Goal: Task Accomplishment & Management: Complete application form

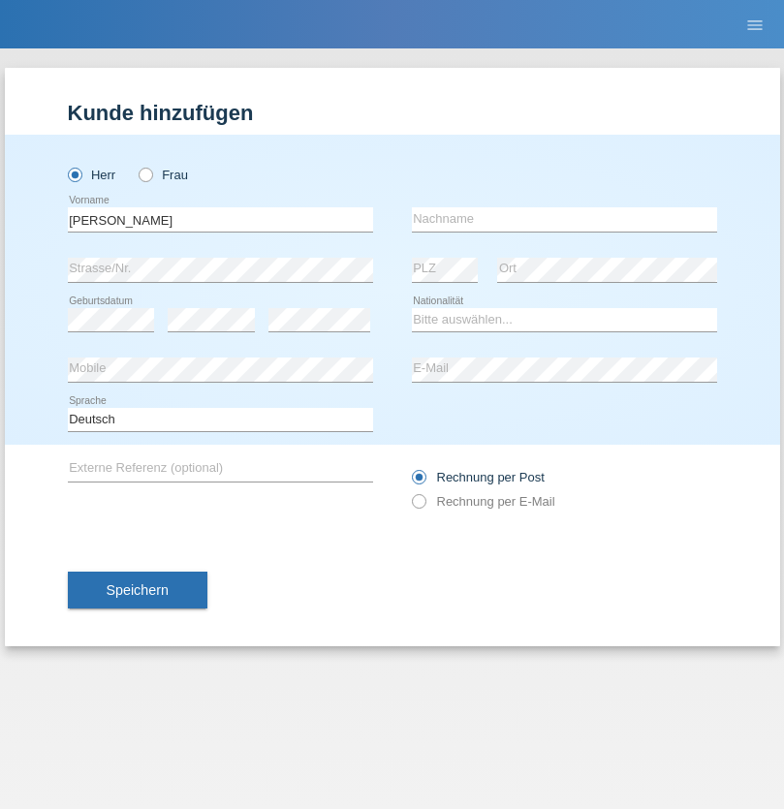
type input "[PERSON_NAME]"
click at [564, 219] on input "text" at bounding box center [564, 219] width 305 height 24
type input "Freund"
select select "CH"
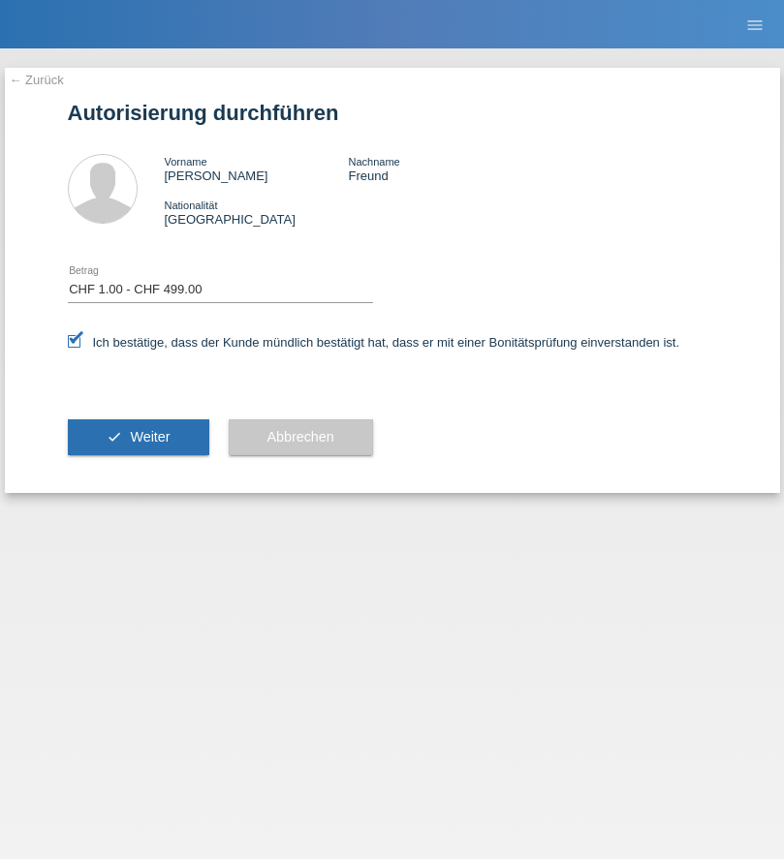
select select "1"
click at [138, 437] on span "Weiter" at bounding box center [150, 437] width 40 height 16
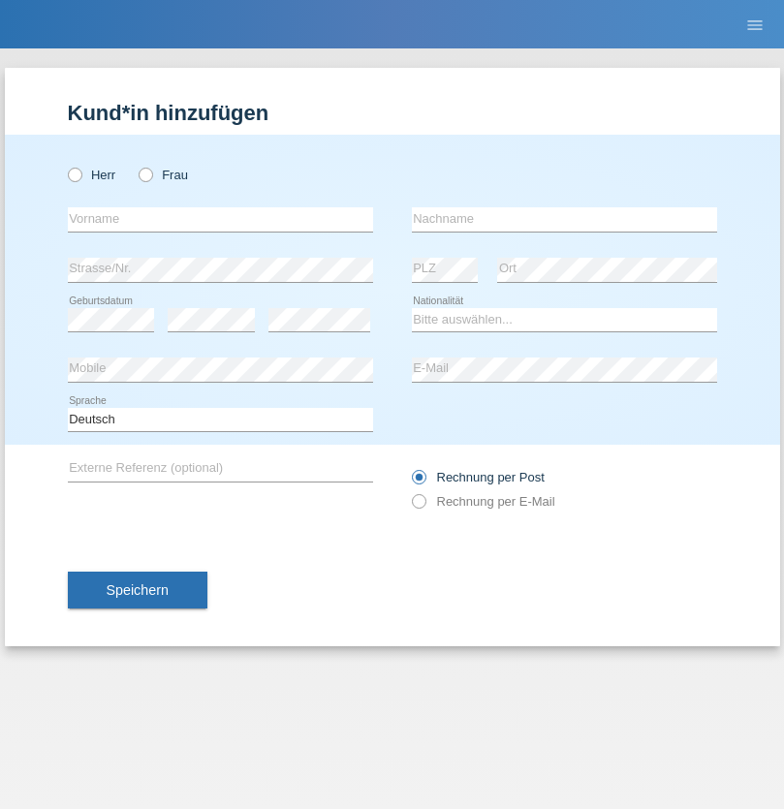
radio input "true"
click at [220, 219] on input "text" at bounding box center [220, 219] width 305 height 24
type input "[PERSON_NAME]"
click at [564, 219] on input "text" at bounding box center [564, 219] width 305 height 24
type input "Spiess"
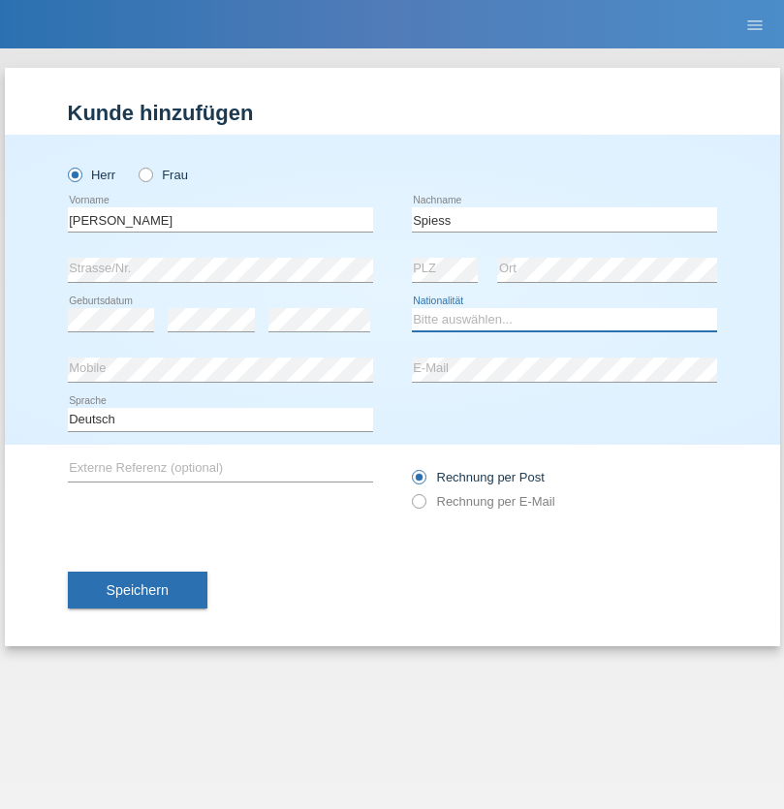
select select "CH"
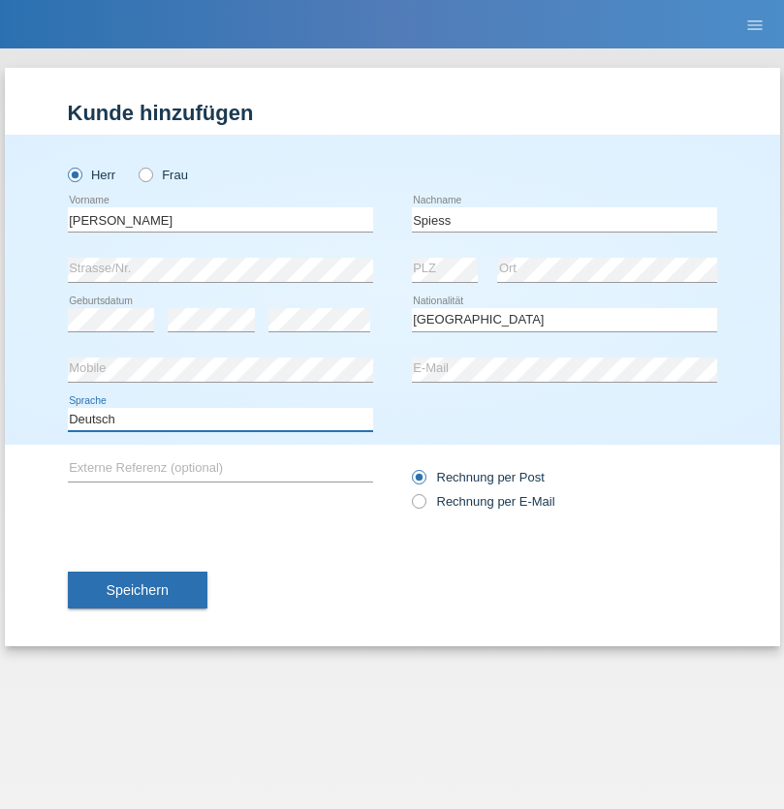
select select "en"
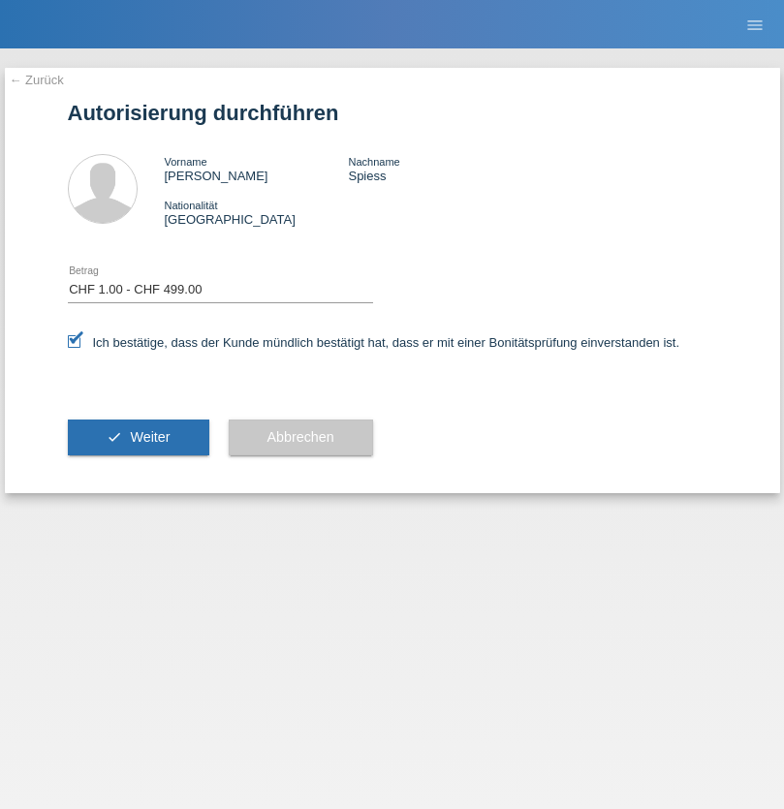
select select "1"
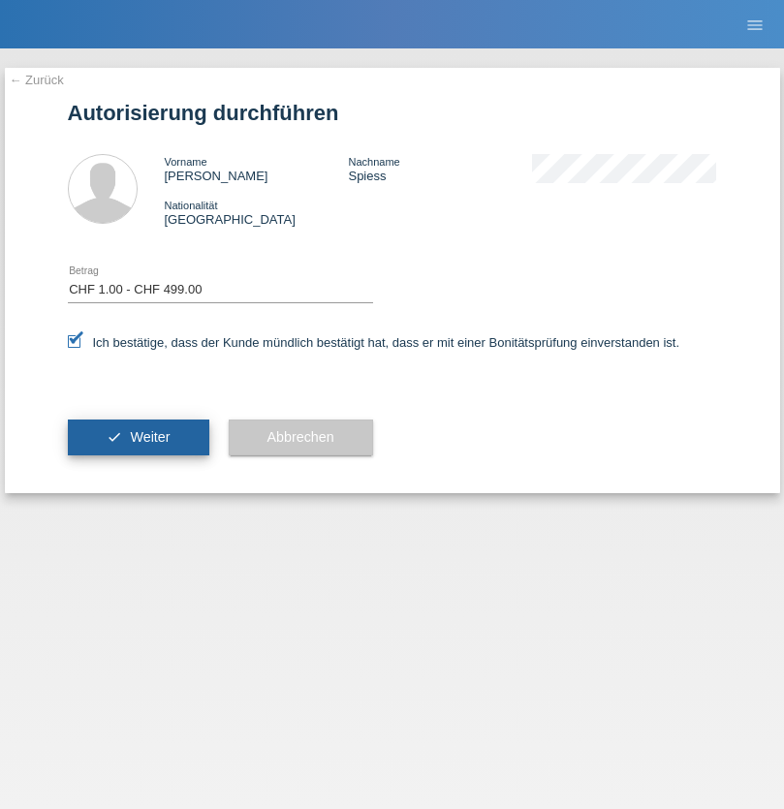
click at [138, 437] on span "Weiter" at bounding box center [150, 437] width 40 height 16
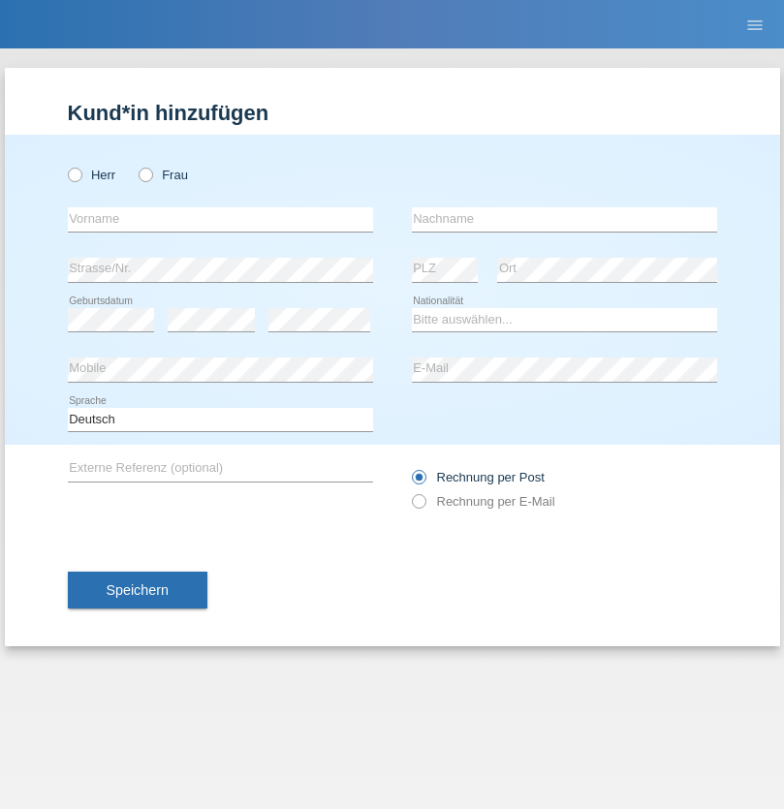
radio input "true"
click at [220, 219] on input "text" at bounding box center [220, 219] width 305 height 24
type input "[PERSON_NAME]"
click at [564, 219] on input "text" at bounding box center [564, 219] width 305 height 24
type input "Marques"
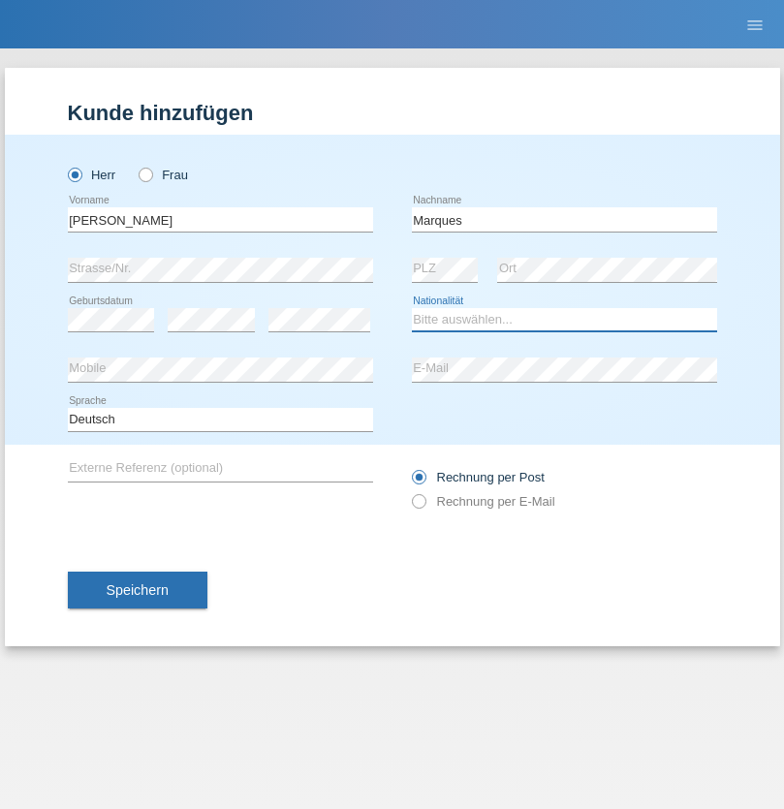
select select "PT"
select select "C"
select select "11"
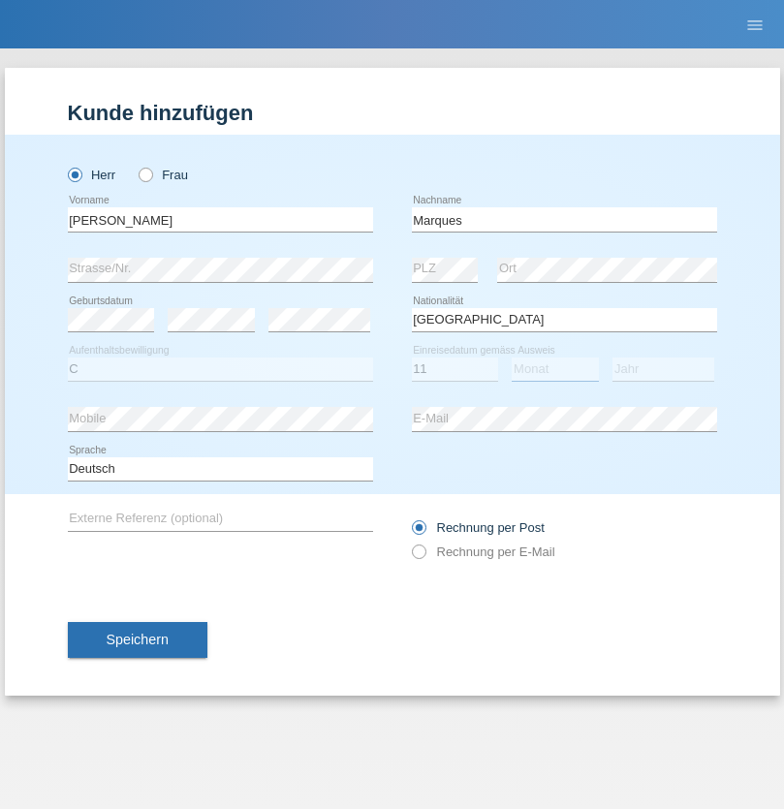
select select "01"
select select "1986"
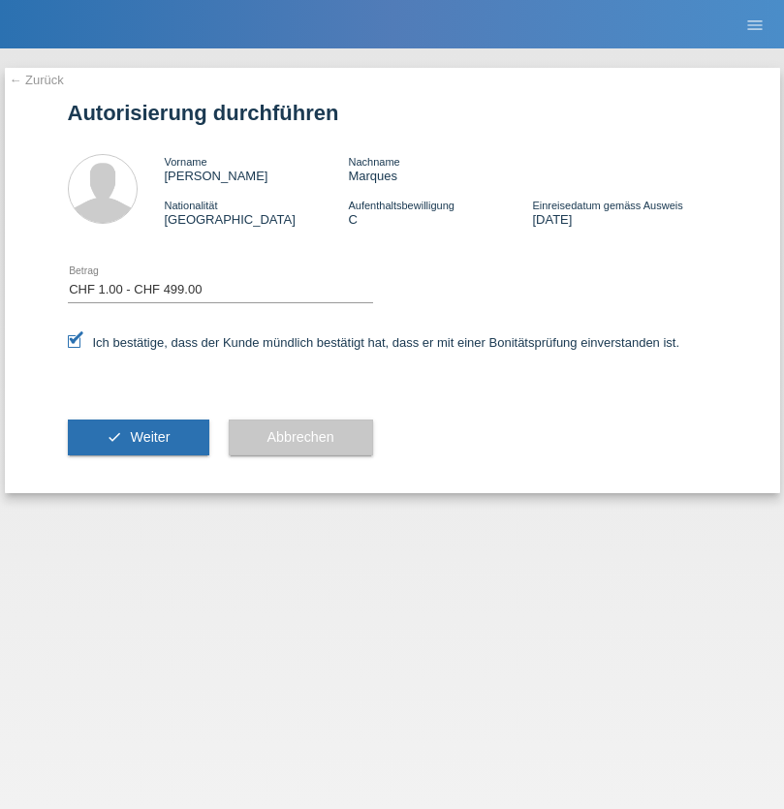
select select "1"
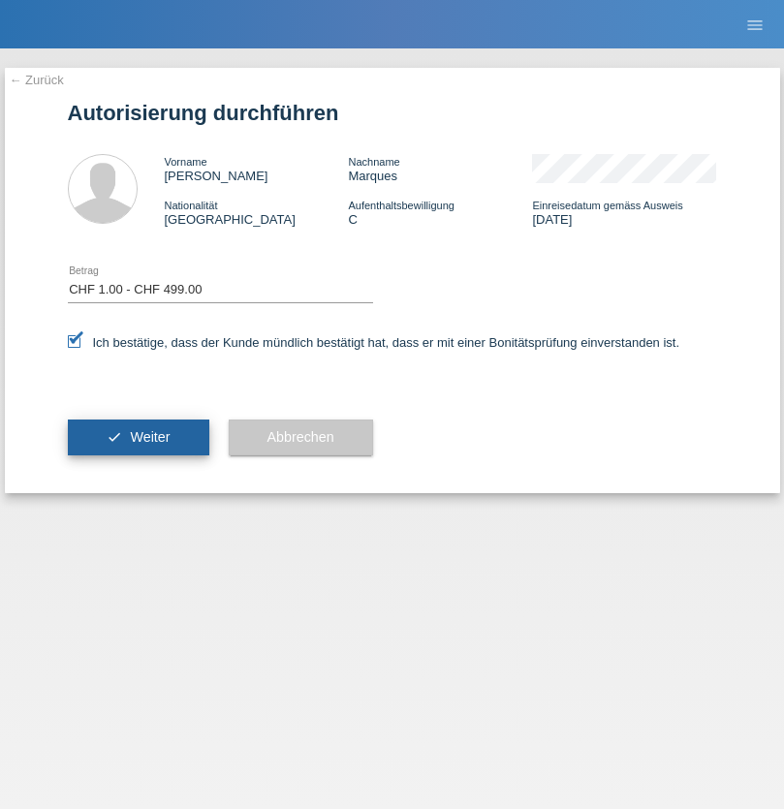
click at [138, 437] on span "Weiter" at bounding box center [150, 437] width 40 height 16
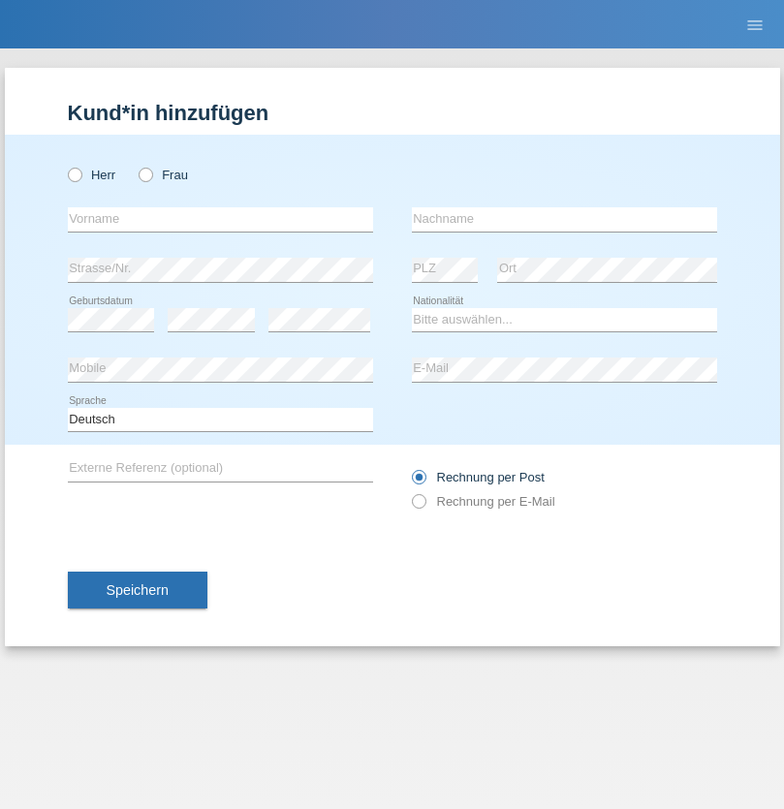
radio input "true"
click at [220, 219] on input "text" at bounding box center [220, 219] width 305 height 24
type input "[PERSON_NAME]"
click at [564, 219] on input "text" at bounding box center [564, 219] width 305 height 24
type input "Blott"
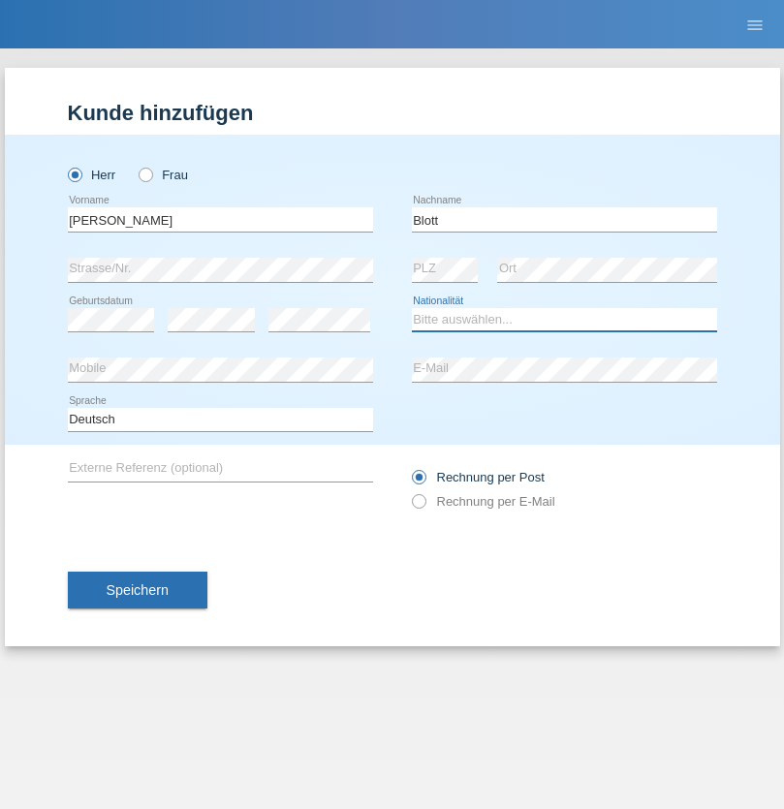
select select "DE"
select select "C"
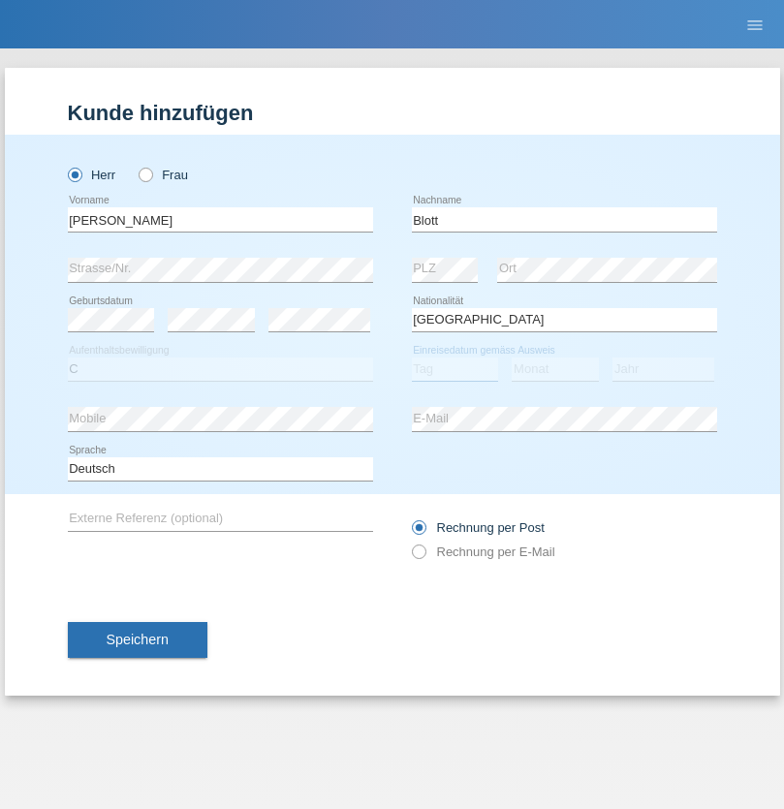
select select "16"
select select "03"
select select "2021"
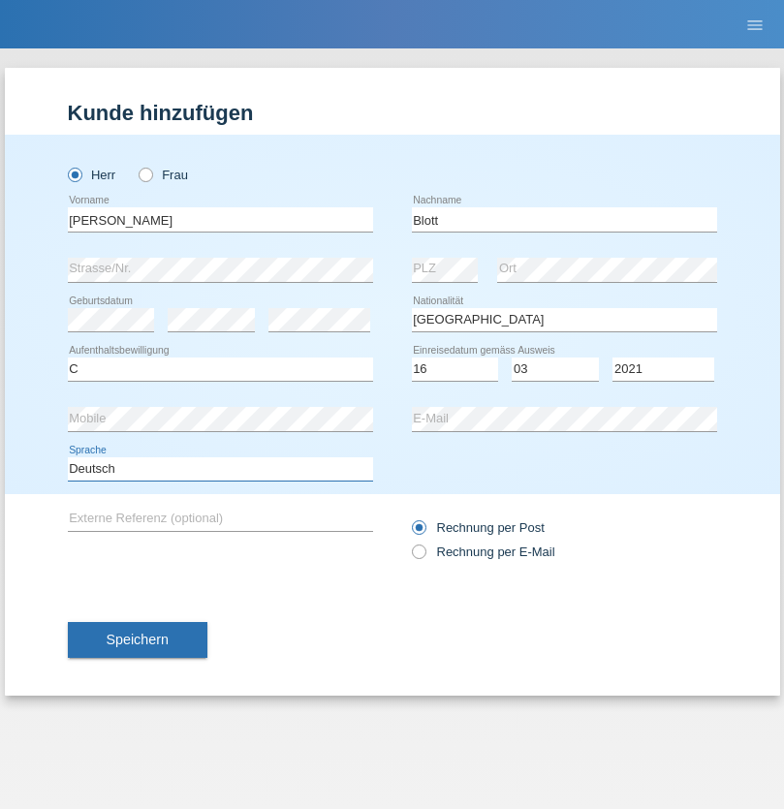
select select "en"
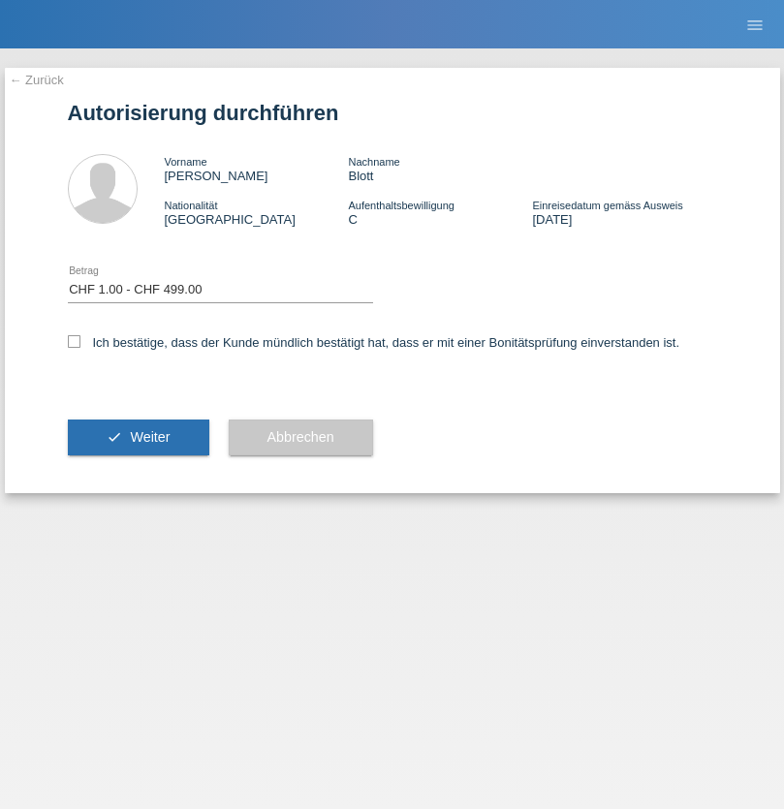
select select "1"
checkbox input "true"
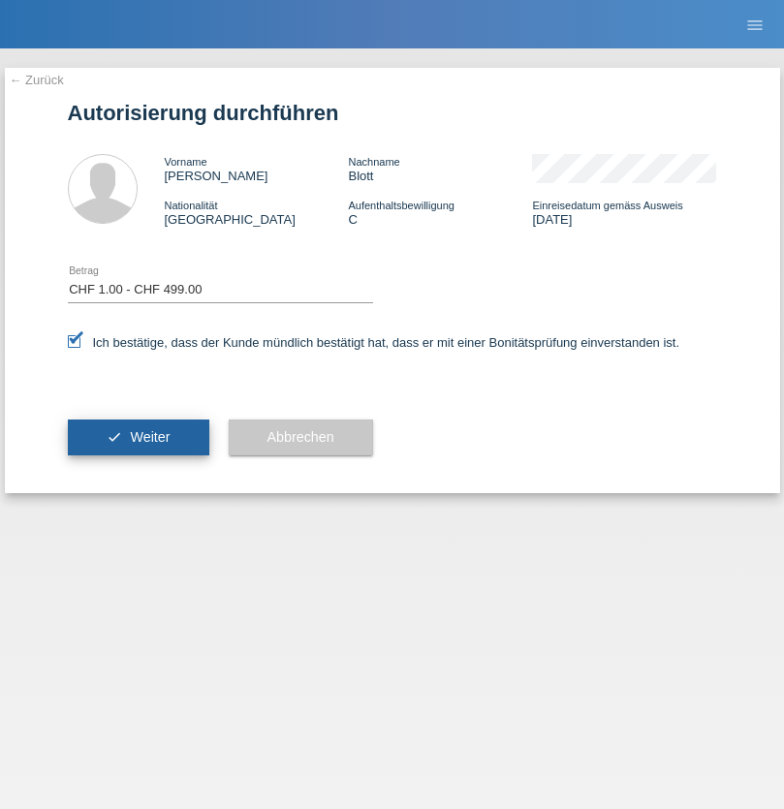
click at [138, 437] on span "Weiter" at bounding box center [150, 437] width 40 height 16
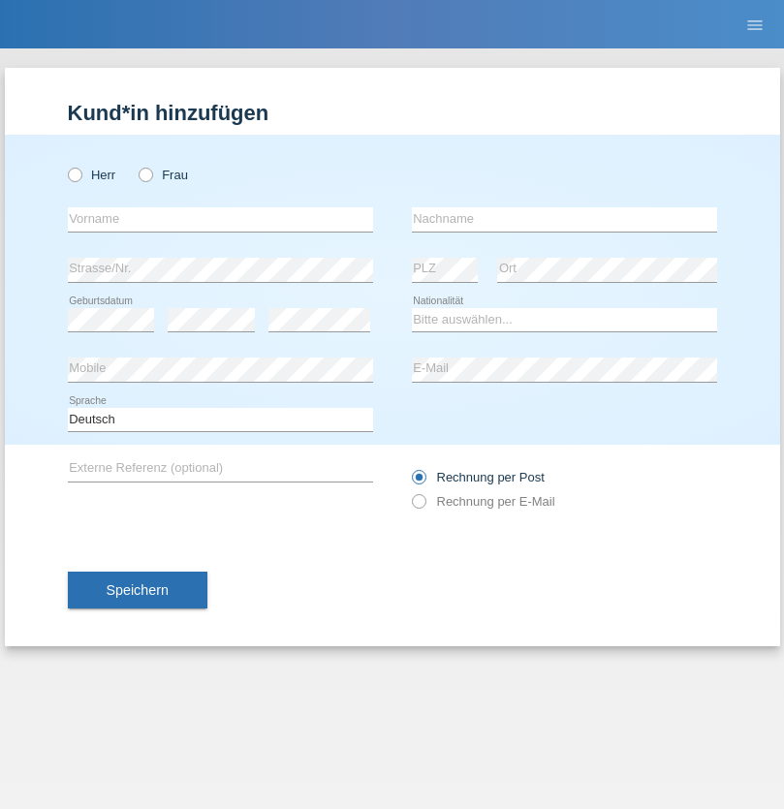
radio input "true"
click at [220, 219] on input "text" at bounding box center [220, 219] width 305 height 24
type input "[PERSON_NAME]"
click at [564, 219] on input "text" at bounding box center [564, 219] width 305 height 24
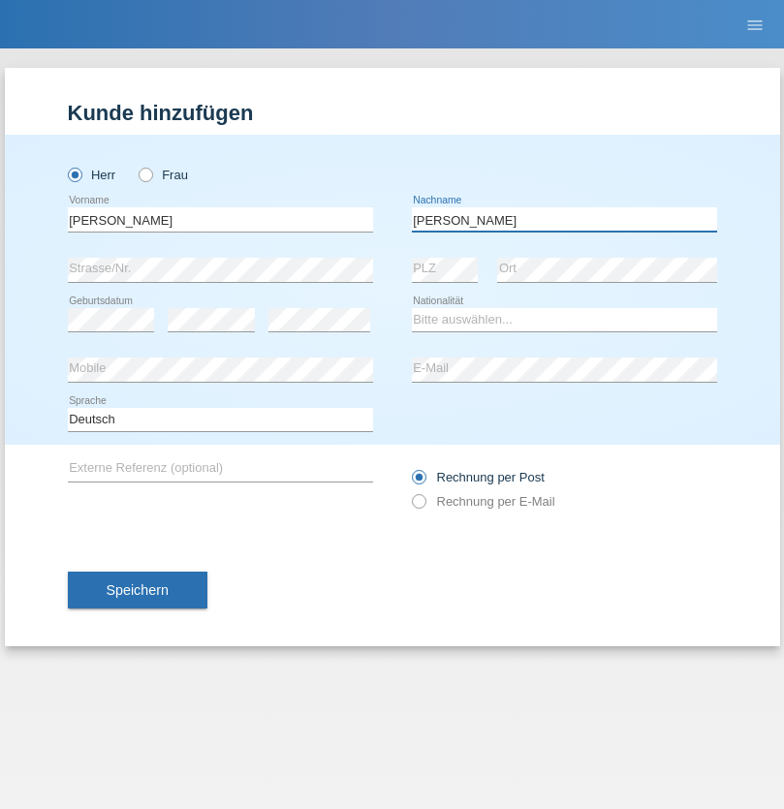
type input "[PERSON_NAME]"
select select "CH"
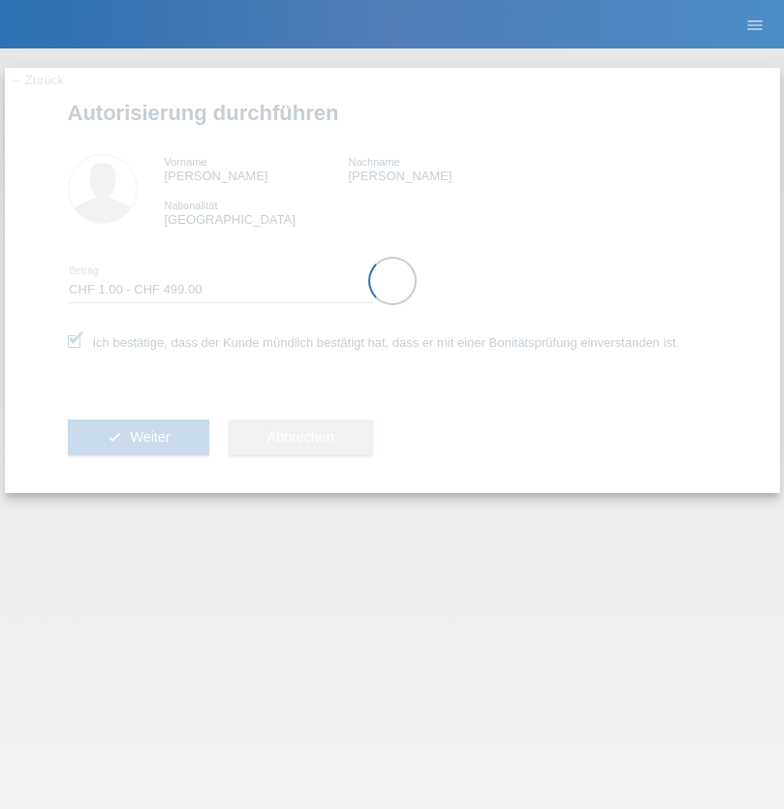
select select "1"
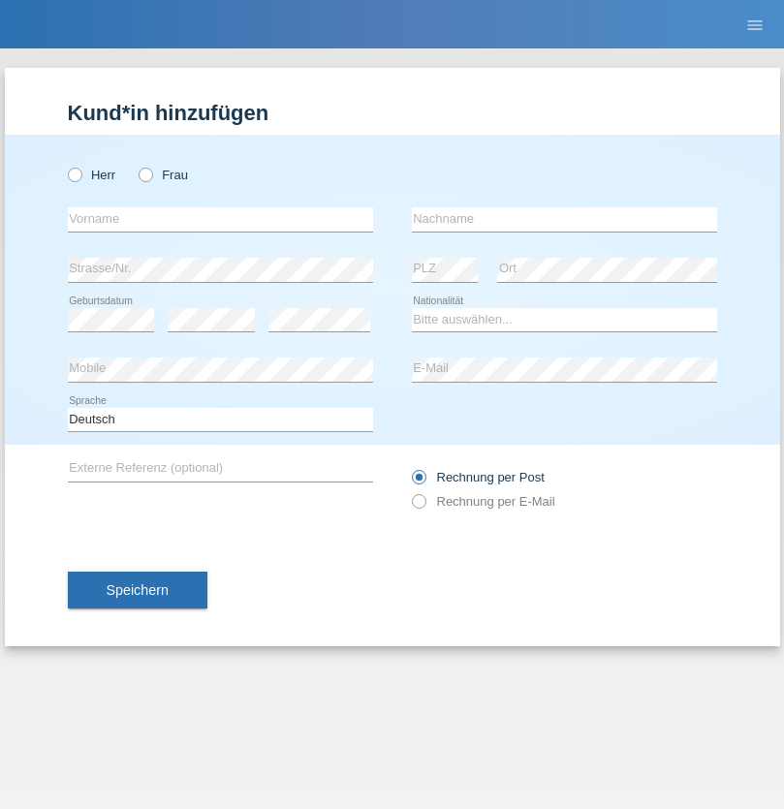
radio input "true"
click at [220, 219] on input "text" at bounding box center [220, 219] width 305 height 24
type input "[PERSON_NAME]"
click at [564, 219] on input "text" at bounding box center [564, 219] width 305 height 24
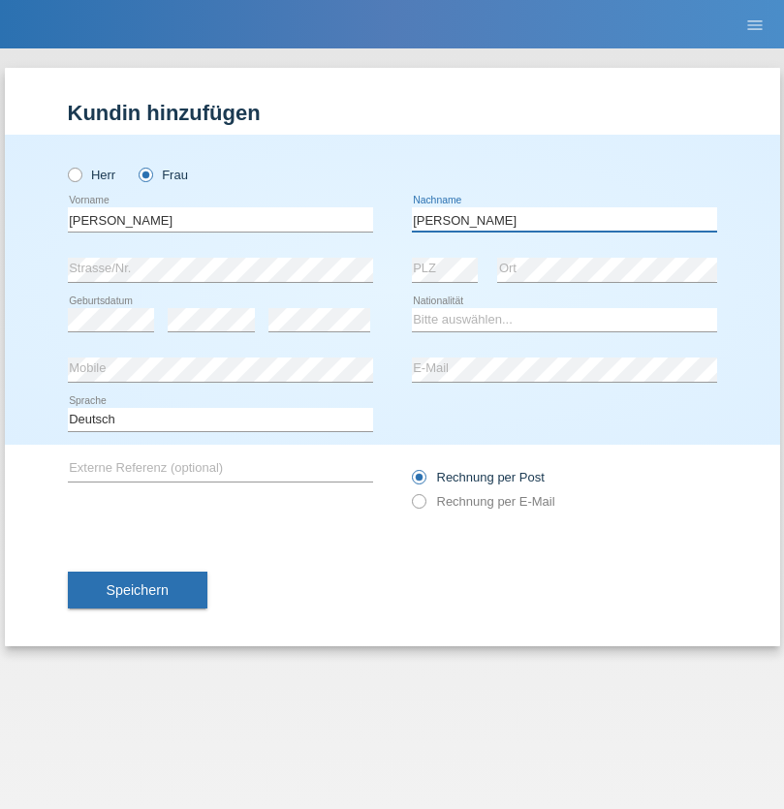
type input "Yolana"
select select "UA"
select select "C"
select select "09"
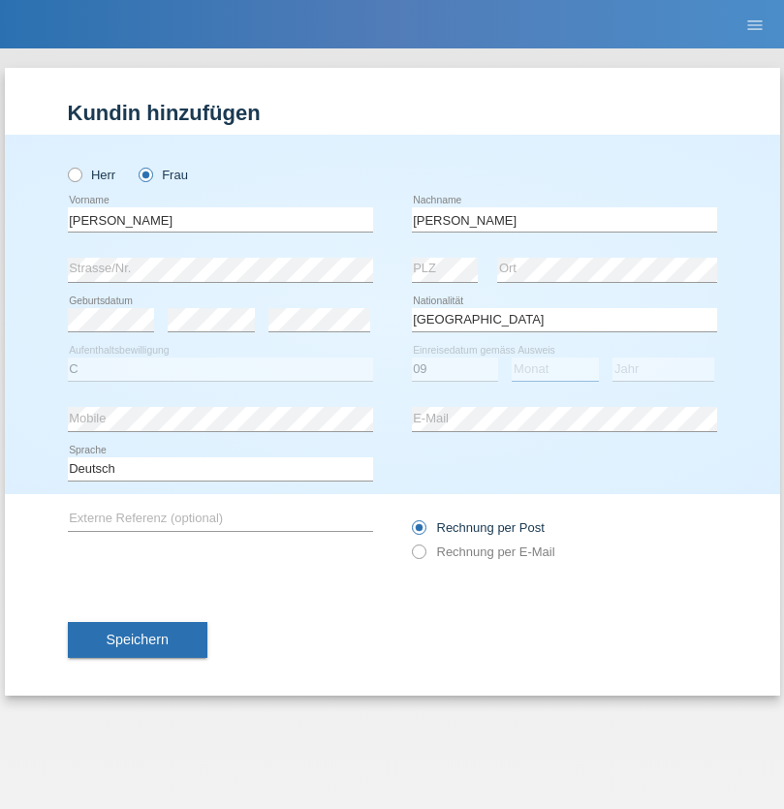
select select "12"
select select "2021"
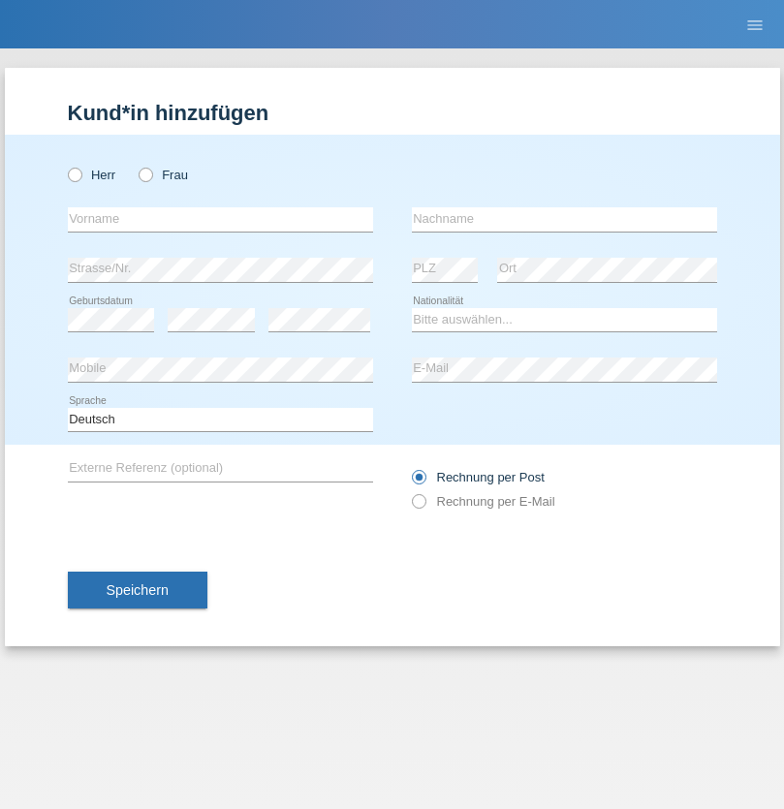
radio input "true"
click at [220, 219] on input "text" at bounding box center [220, 219] width 305 height 24
type input "K"
click at [564, 219] on input "text" at bounding box center [564, 219] width 305 height 24
type input "Keel"
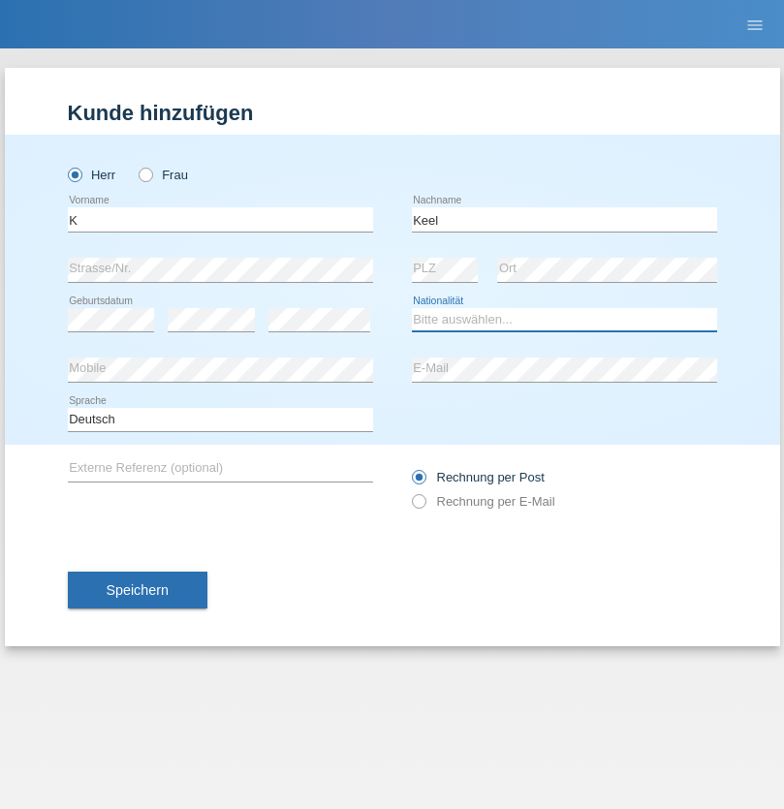
select select "CH"
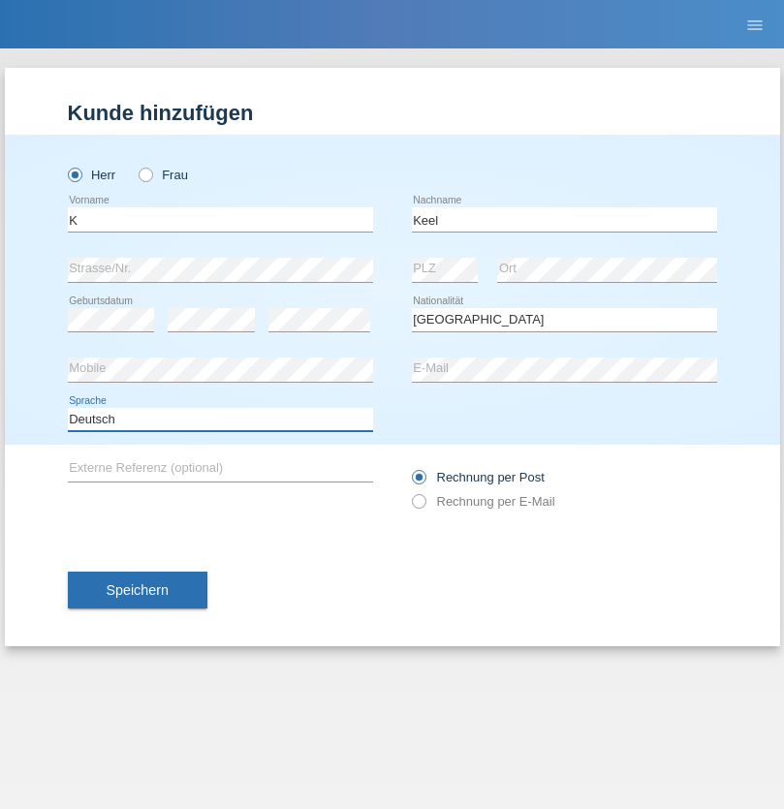
select select "en"
